Goal: Transaction & Acquisition: Book appointment/travel/reservation

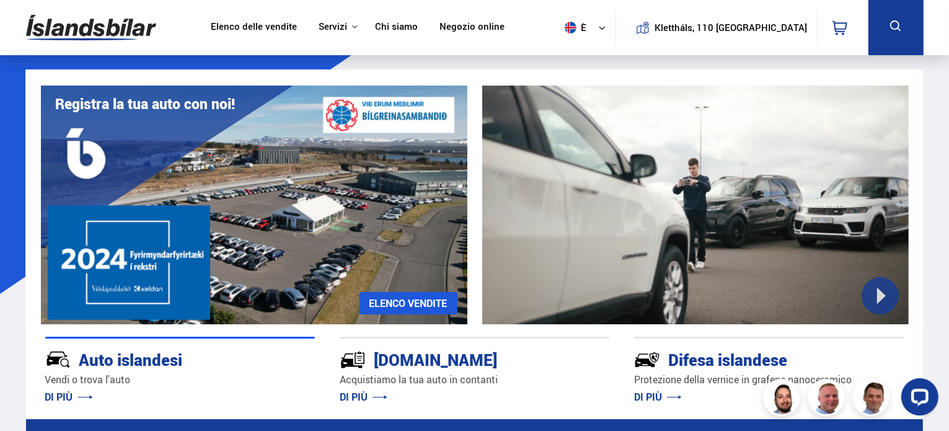
click at [809, 50] on nav "Klettháls, 110 Reykjavik 0" at bounding box center [741, 27] width 253 height 55
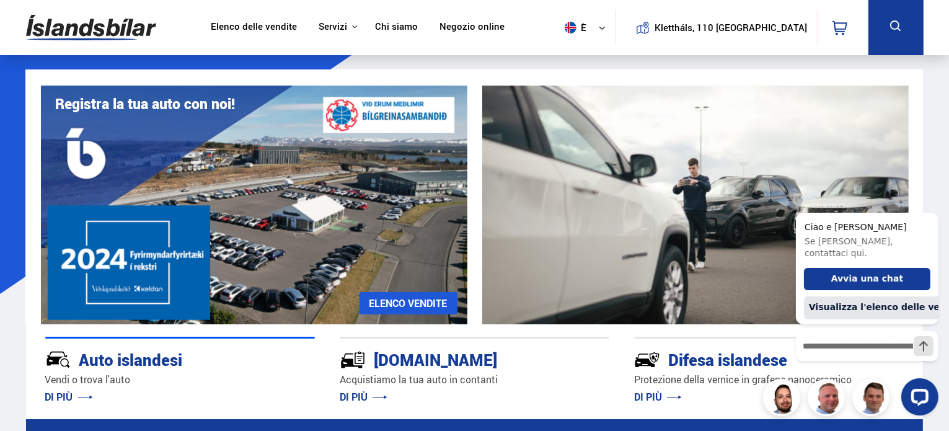
click at [892, 29] on icon at bounding box center [895, 25] width 11 height 11
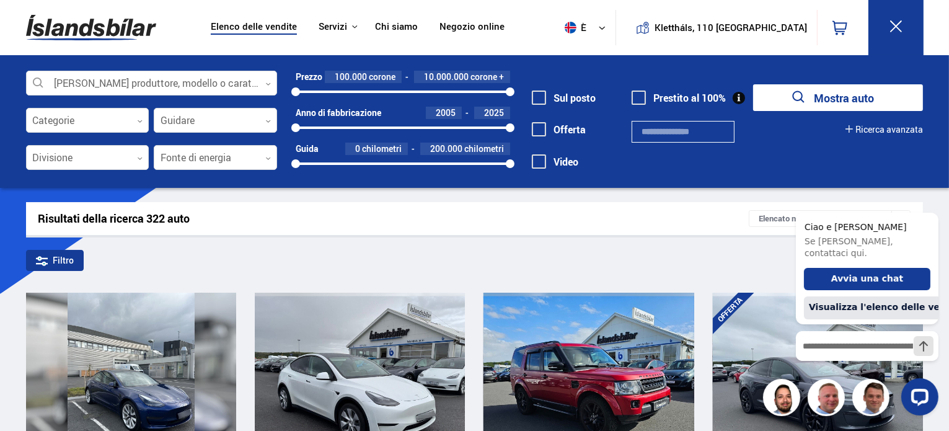
click at [915, 133] on font "Ricerca avanzata" at bounding box center [889, 129] width 68 height 12
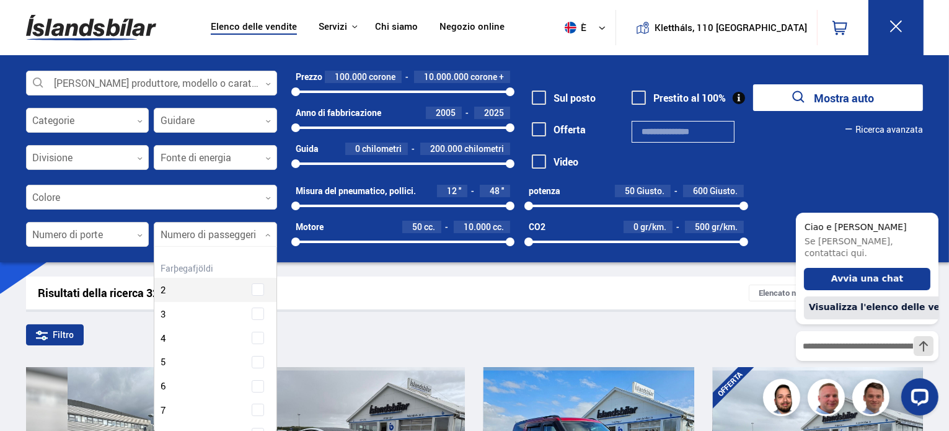
click at [196, 242] on div at bounding box center [215, 234] width 123 height 25
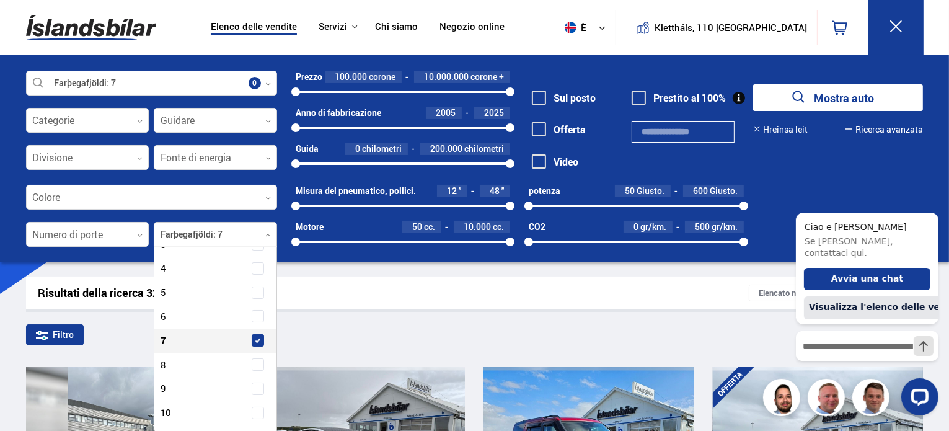
click at [190, 350] on label "Numero di passeggeri 7" at bounding box center [204, 341] width 94 height 18
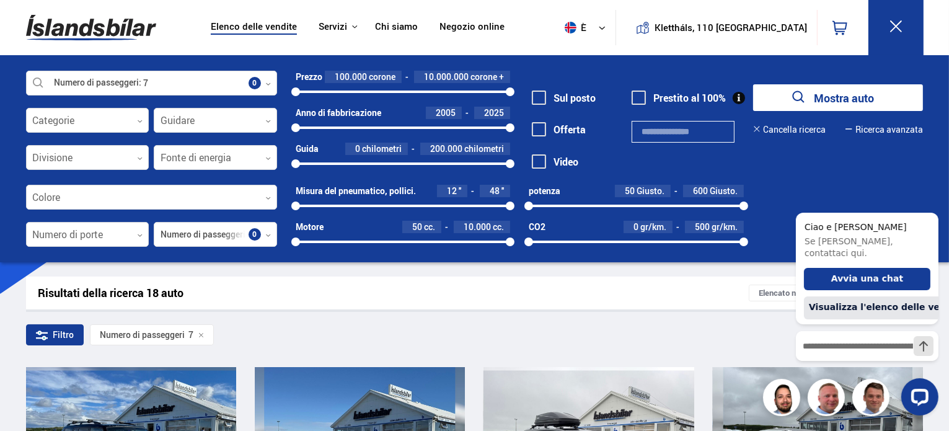
click at [540, 297] on div "Risultati della ricerca 18 auto" at bounding box center [393, 292] width 711 height 13
click at [933, 196] on icon "Nascondi saluto" at bounding box center [930, 202] width 15 height 15
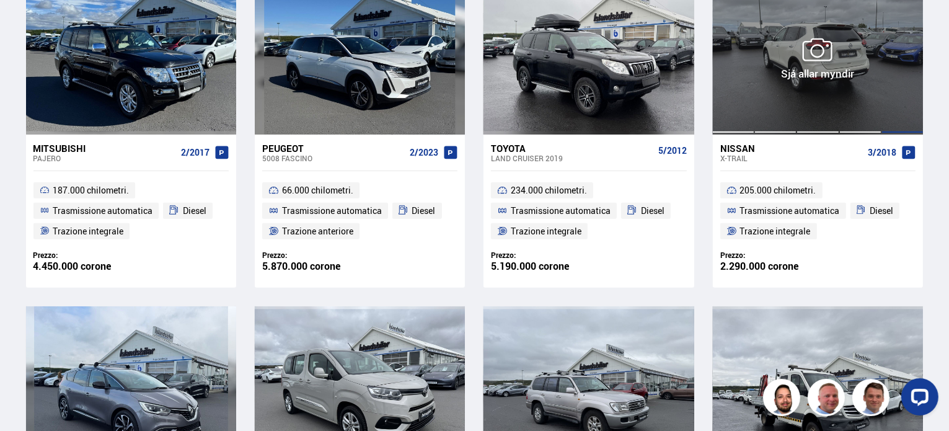
scroll to position [392, 0]
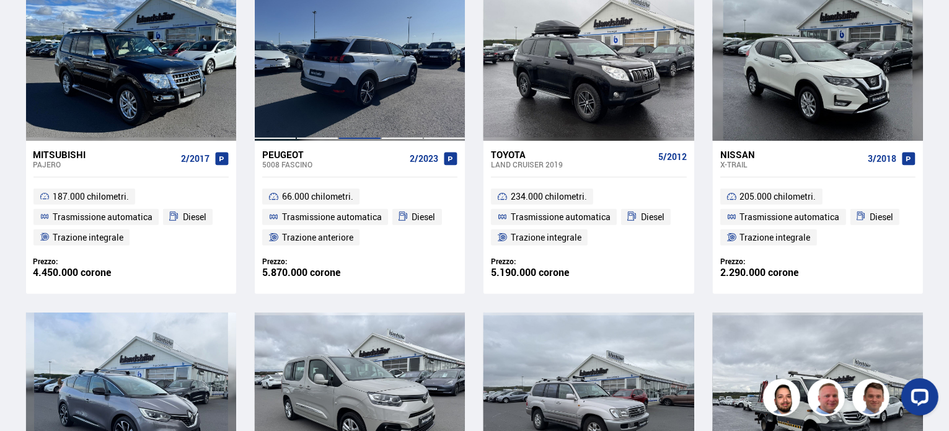
click at [346, 128] on div at bounding box center [359, 57] width 42 height 165
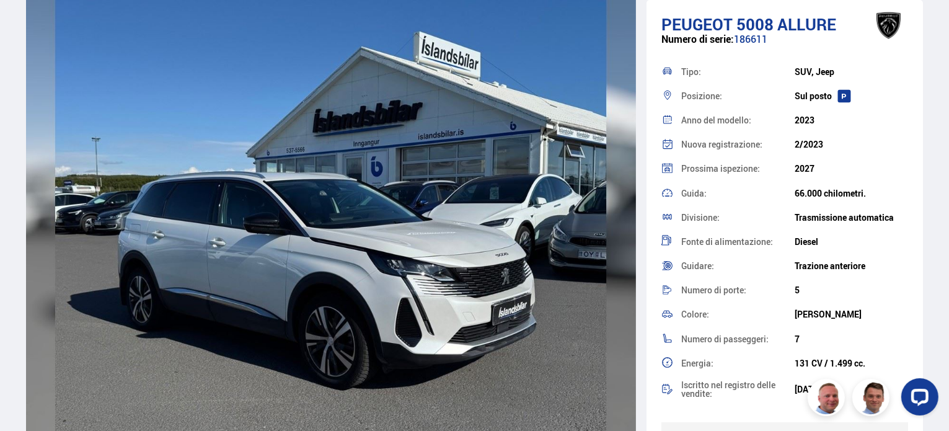
scroll to position [1498, 0]
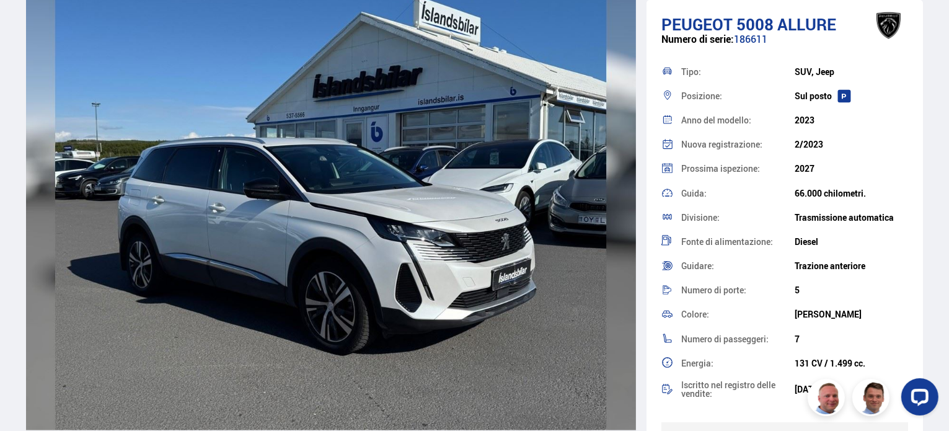
click at [313, 239] on img at bounding box center [331, 186] width 610 height 488
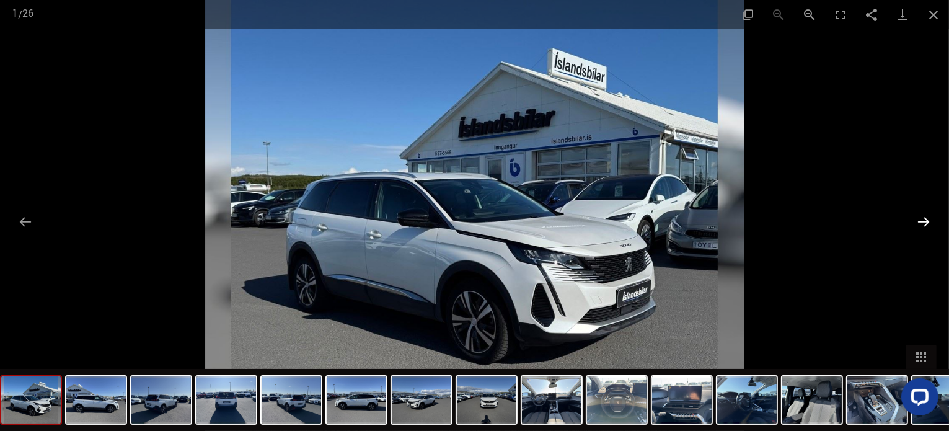
click at [920, 218] on button "Diapositiva successiva" at bounding box center [923, 221] width 26 height 24
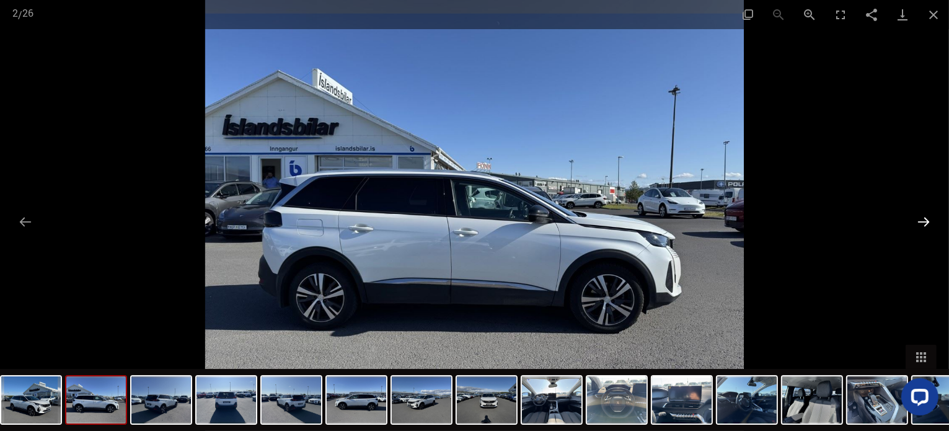
click at [920, 218] on button "Diapositiva successiva" at bounding box center [923, 221] width 26 height 24
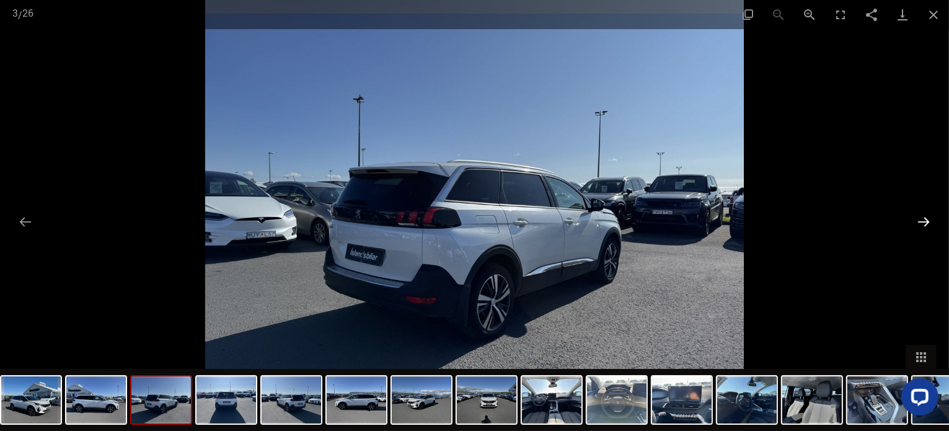
click at [920, 218] on button "Diapositiva successiva" at bounding box center [923, 221] width 26 height 24
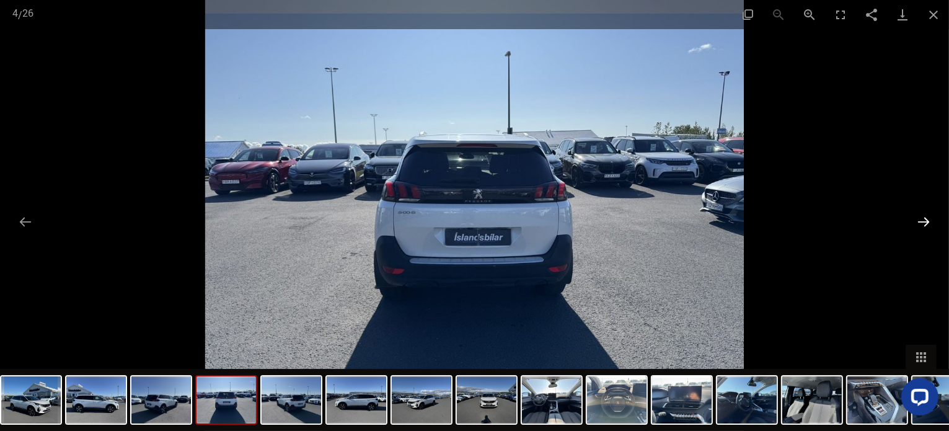
click at [920, 218] on button "Diapositiva successiva" at bounding box center [923, 221] width 26 height 24
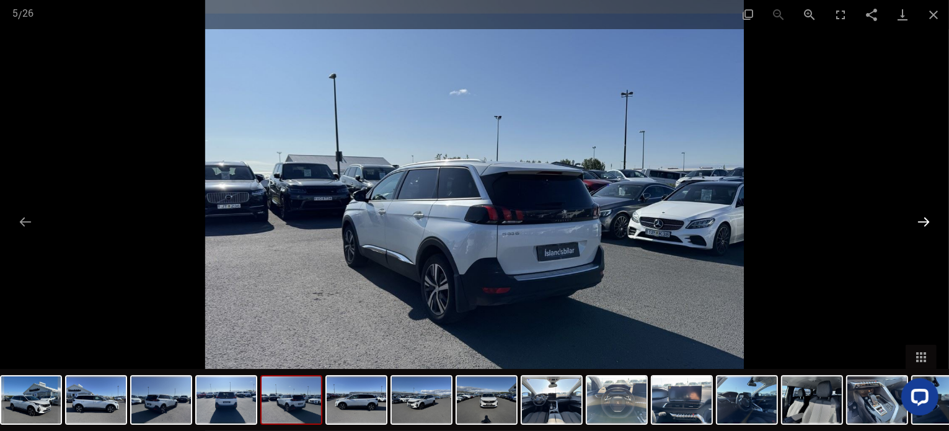
click at [920, 218] on button "Diapositiva successiva" at bounding box center [923, 221] width 26 height 24
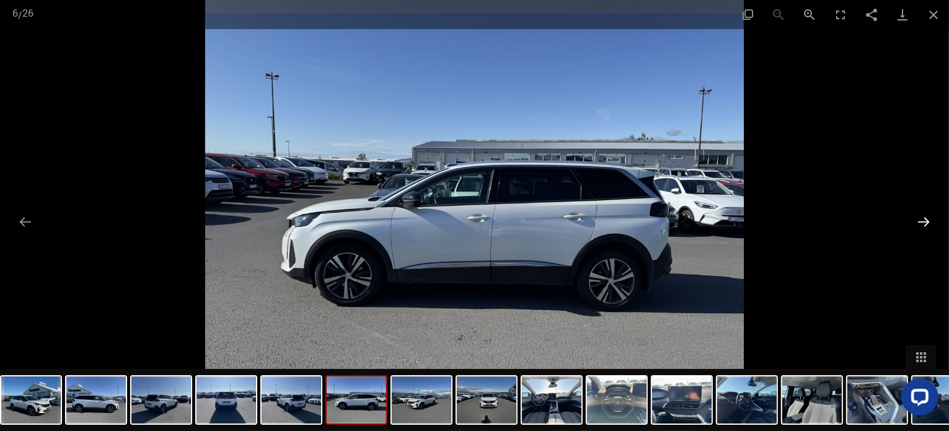
click at [920, 218] on button "Diapositiva successiva" at bounding box center [923, 221] width 26 height 24
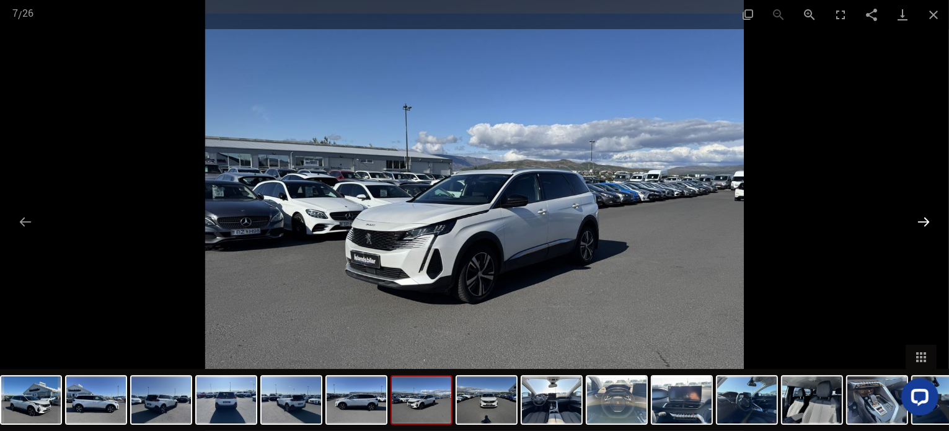
click at [920, 218] on button "Diapositiva successiva" at bounding box center [923, 221] width 26 height 24
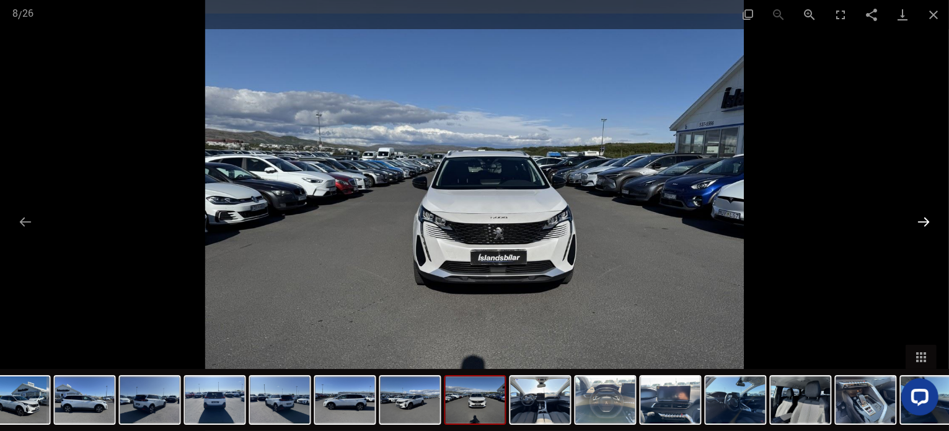
click at [920, 218] on button "Diapositiva successiva" at bounding box center [923, 221] width 26 height 24
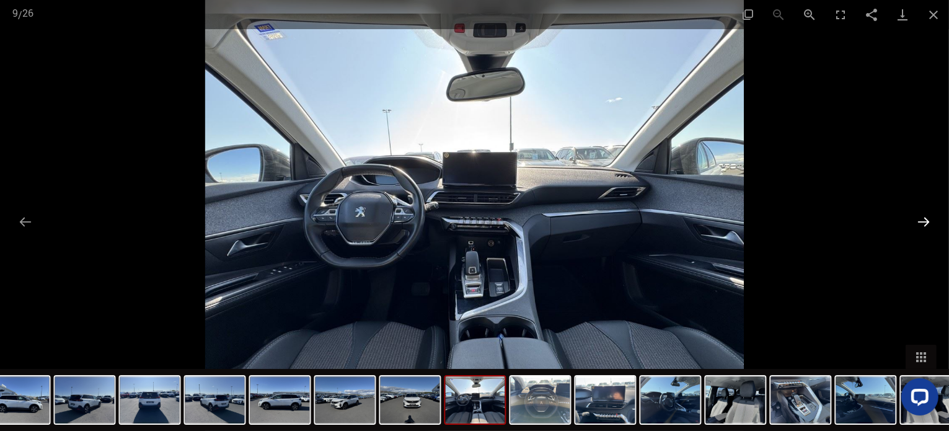
click at [920, 218] on button "Diapositiva successiva" at bounding box center [923, 221] width 26 height 24
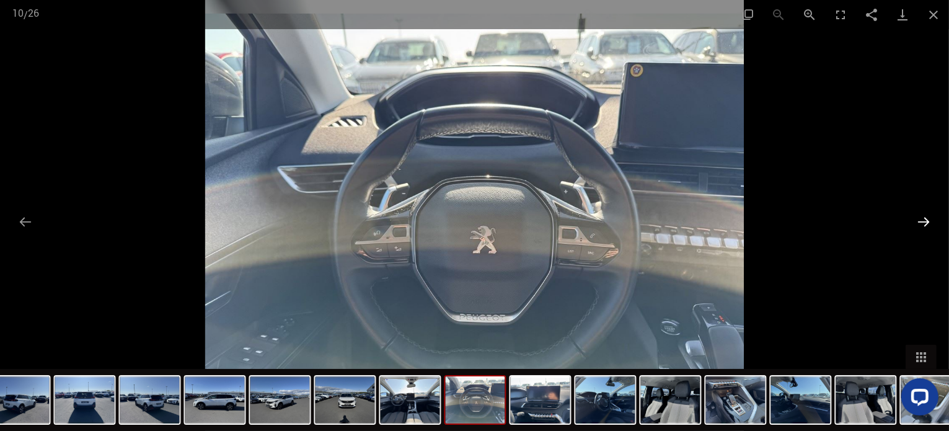
click at [920, 218] on button "Diapositiva successiva" at bounding box center [923, 221] width 26 height 24
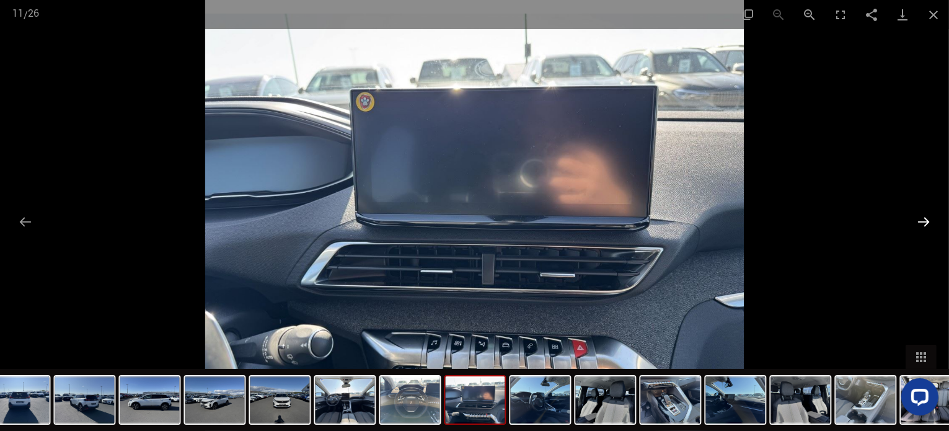
click at [920, 218] on button "Diapositiva successiva" at bounding box center [923, 221] width 26 height 24
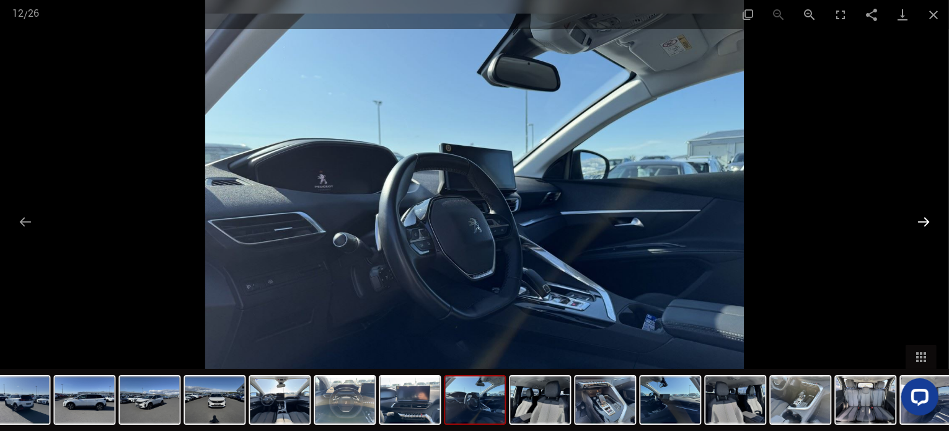
click at [920, 218] on button "Diapositiva successiva" at bounding box center [923, 221] width 26 height 24
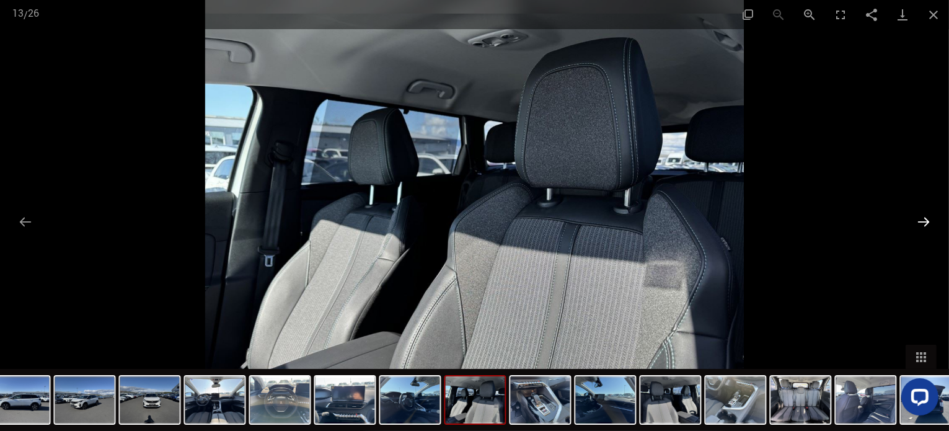
click at [927, 223] on button "Diapositiva successiva" at bounding box center [923, 221] width 26 height 24
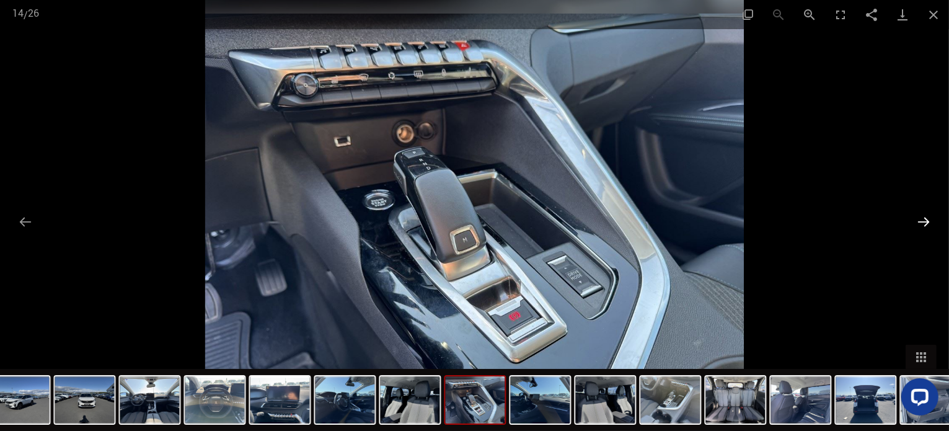
click at [927, 223] on button "Diapositiva successiva" at bounding box center [923, 221] width 26 height 24
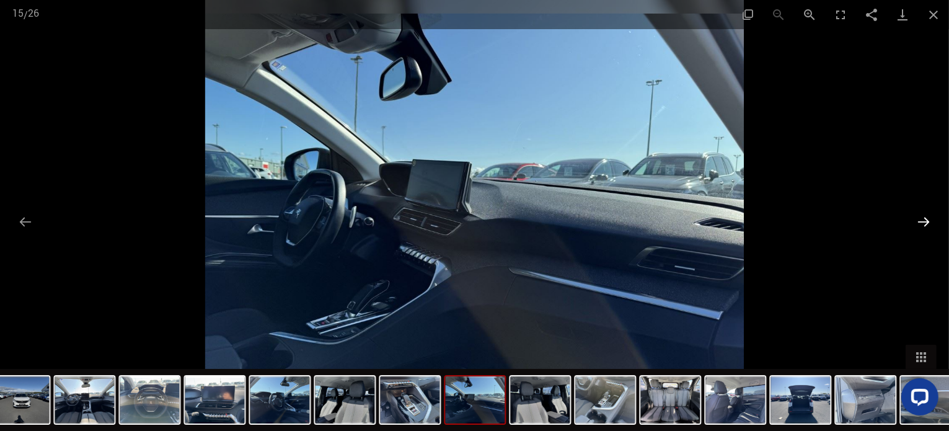
click at [927, 223] on button "Diapositiva successiva" at bounding box center [923, 221] width 26 height 24
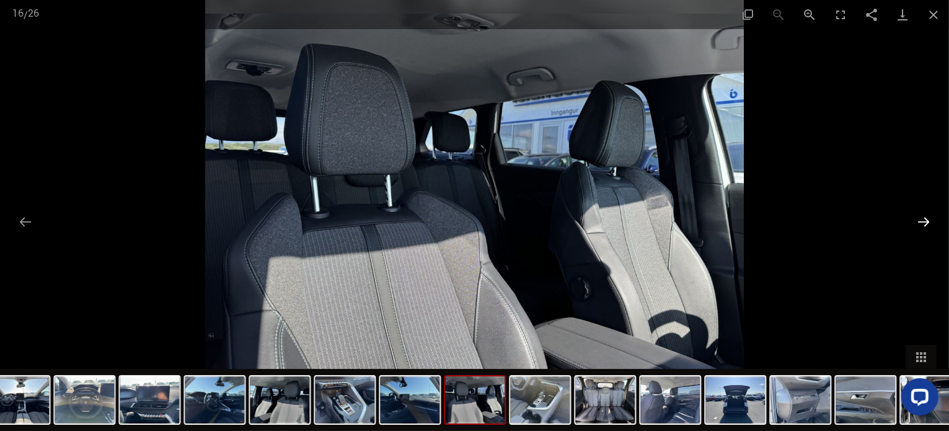
click at [927, 223] on button "Diapositiva successiva" at bounding box center [923, 221] width 26 height 24
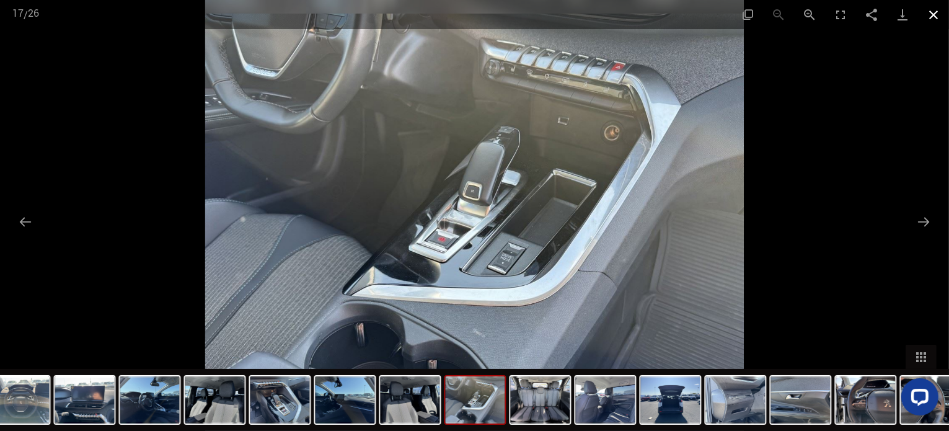
click at [931, 14] on button "Chiudi galleria" at bounding box center [933, 14] width 31 height 29
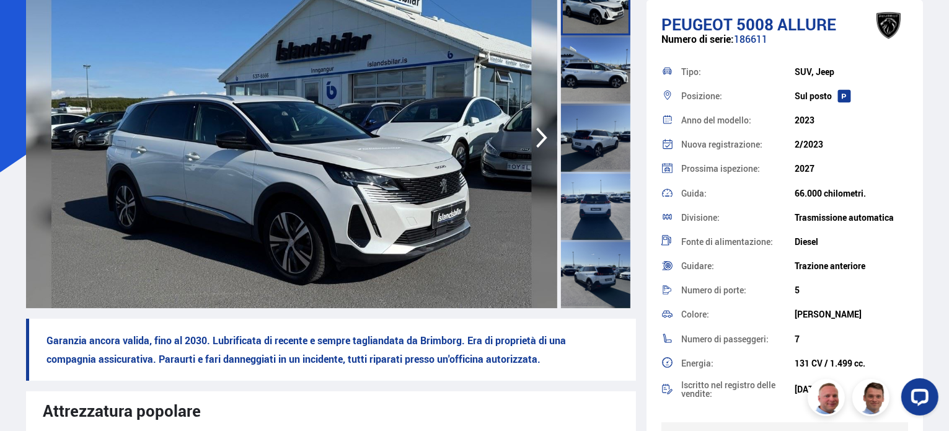
scroll to position [0, 0]
